Goal: Task Accomplishment & Management: Manage account settings

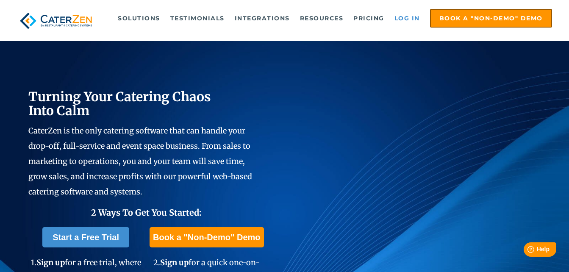
click at [408, 19] on link "Log in" at bounding box center [407, 18] width 34 height 17
click at [404, 18] on link "Log in" at bounding box center [407, 18] width 34 height 17
click at [406, 16] on link "Log in" at bounding box center [407, 18] width 34 height 17
click at [410, 20] on link "Log in" at bounding box center [407, 18] width 34 height 17
click at [400, 20] on link "Log in" at bounding box center [407, 18] width 34 height 17
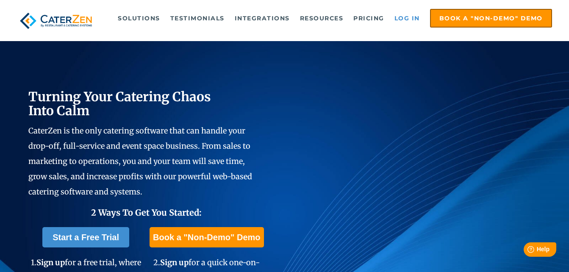
click at [404, 15] on link "Log in" at bounding box center [407, 18] width 34 height 17
click at [412, 18] on link "Log in" at bounding box center [407, 18] width 34 height 17
click at [407, 19] on link "Log in" at bounding box center [407, 18] width 34 height 17
